Goal: Check status: Check status

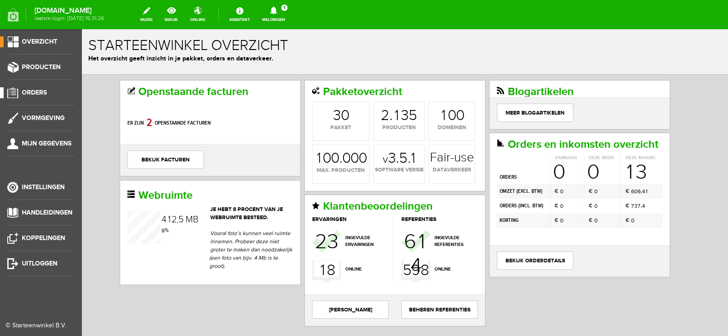
click at [43, 90] on span "Orders" at bounding box center [34, 93] width 25 height 8
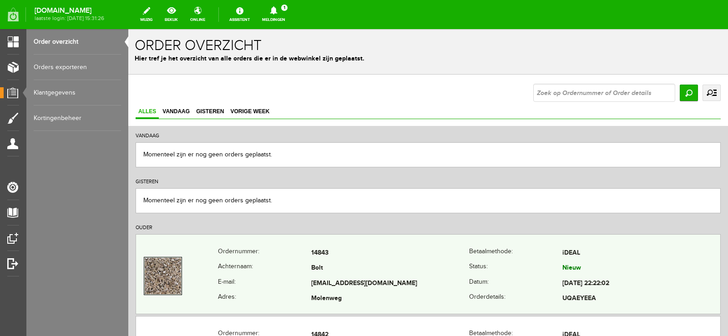
click at [428, 269] on td "Bolt" at bounding box center [390, 268] width 158 height 15
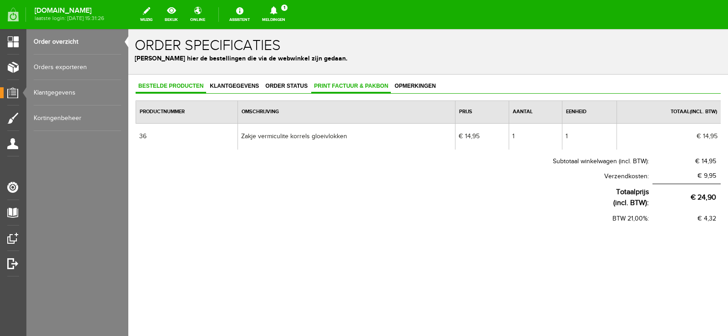
click at [347, 86] on span "Print factuur & pakbon" at bounding box center [351, 86] width 80 height 6
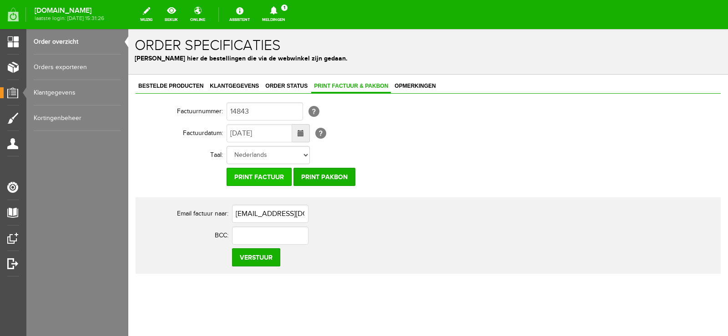
click at [276, 173] on input "Print factuur" at bounding box center [259, 177] width 65 height 18
click at [255, 176] on input "Print factuur" at bounding box center [259, 177] width 65 height 18
click at [341, 179] on input "Print pakbon" at bounding box center [325, 177] width 62 height 18
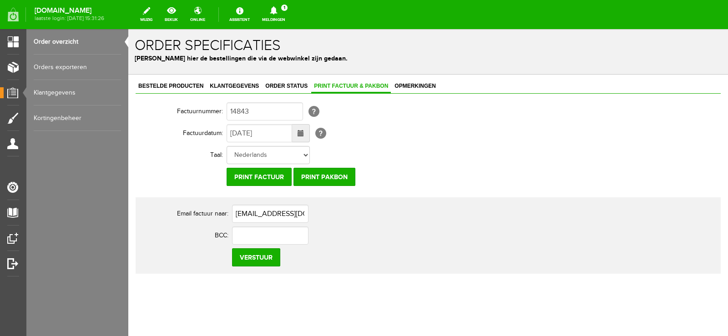
click at [277, 9] on icon at bounding box center [273, 10] width 7 height 8
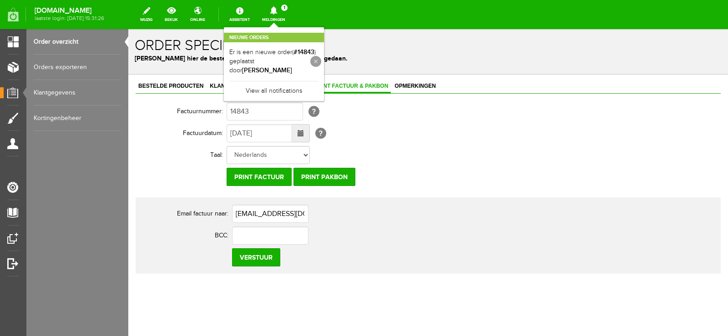
click at [321, 56] on link at bounding box center [315, 61] width 11 height 11
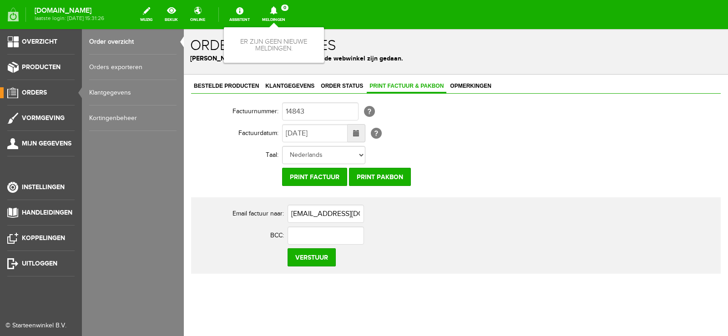
click at [31, 90] on span "Orders" at bounding box center [34, 93] width 25 height 8
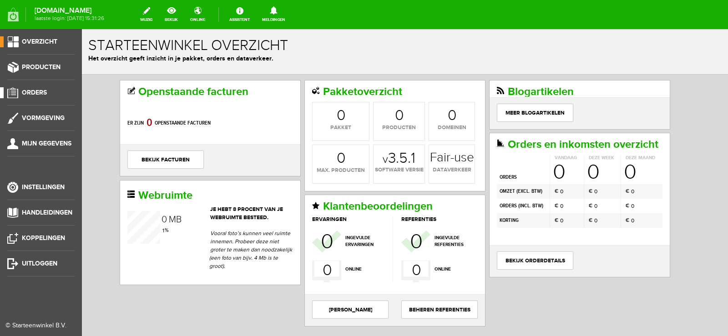
click at [39, 89] on span "Orders" at bounding box center [34, 93] width 25 height 8
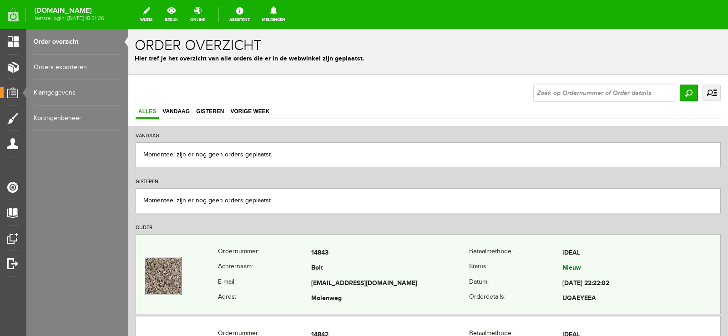
click at [407, 272] on td "Bolt" at bounding box center [390, 268] width 158 height 15
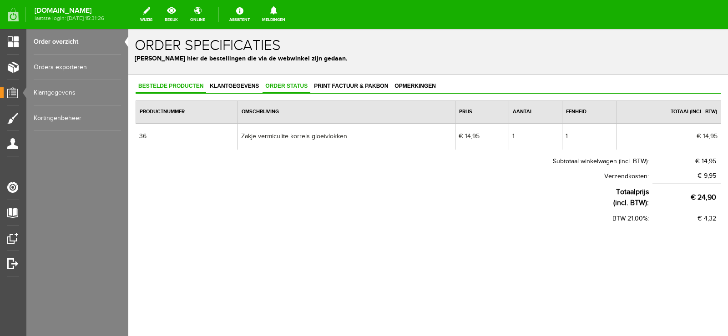
click at [289, 83] on span "Order status" at bounding box center [287, 86] width 48 height 6
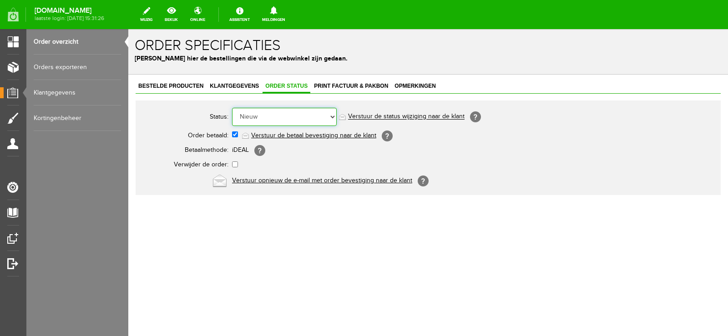
click at [332, 117] on select "Order niet afgerond Nieuw Order in behandeling Wacht op leverancier Wacht op be…" at bounding box center [284, 117] width 105 height 18
click at [333, 117] on select "Order niet afgerond Nieuw Order in behandeling Wacht op leverancier Wacht op be…" at bounding box center [284, 117] width 105 height 18
click at [331, 116] on select "Order niet afgerond Nieuw Order in behandeling Wacht op leverancier Wacht op be…" at bounding box center [284, 117] width 105 height 18
select select "14"
click at [232, 108] on select "Order niet afgerond Nieuw Order in behandeling Wacht op leverancier Wacht op be…" at bounding box center [284, 117] width 105 height 18
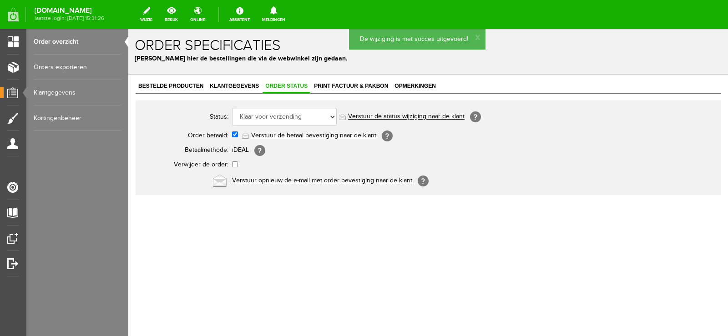
click at [427, 116] on link "Verstuur de status wijziging naar de klant" at bounding box center [406, 116] width 117 height 7
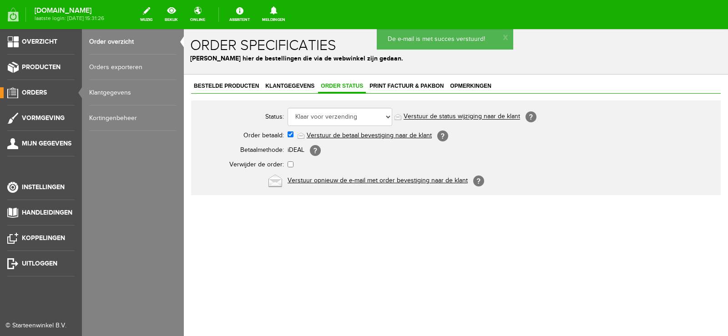
click at [39, 91] on span "Orders" at bounding box center [34, 93] width 25 height 8
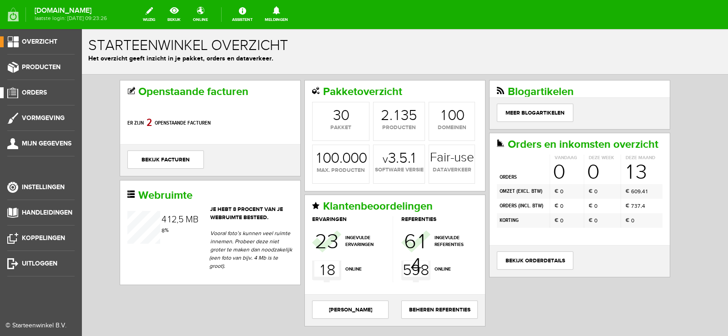
click at [38, 92] on span "Orders" at bounding box center [34, 93] width 25 height 8
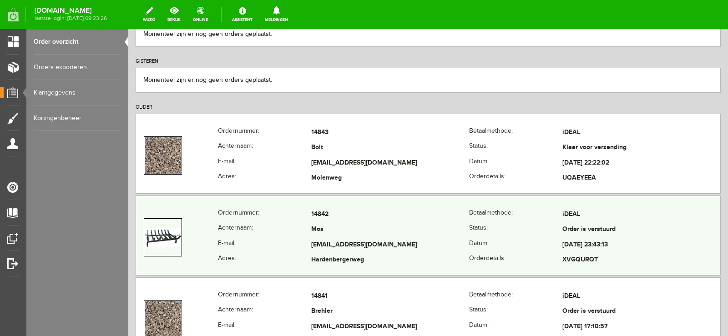
scroll to position [137, 0]
